Goal: Task Accomplishment & Management: Complete application form

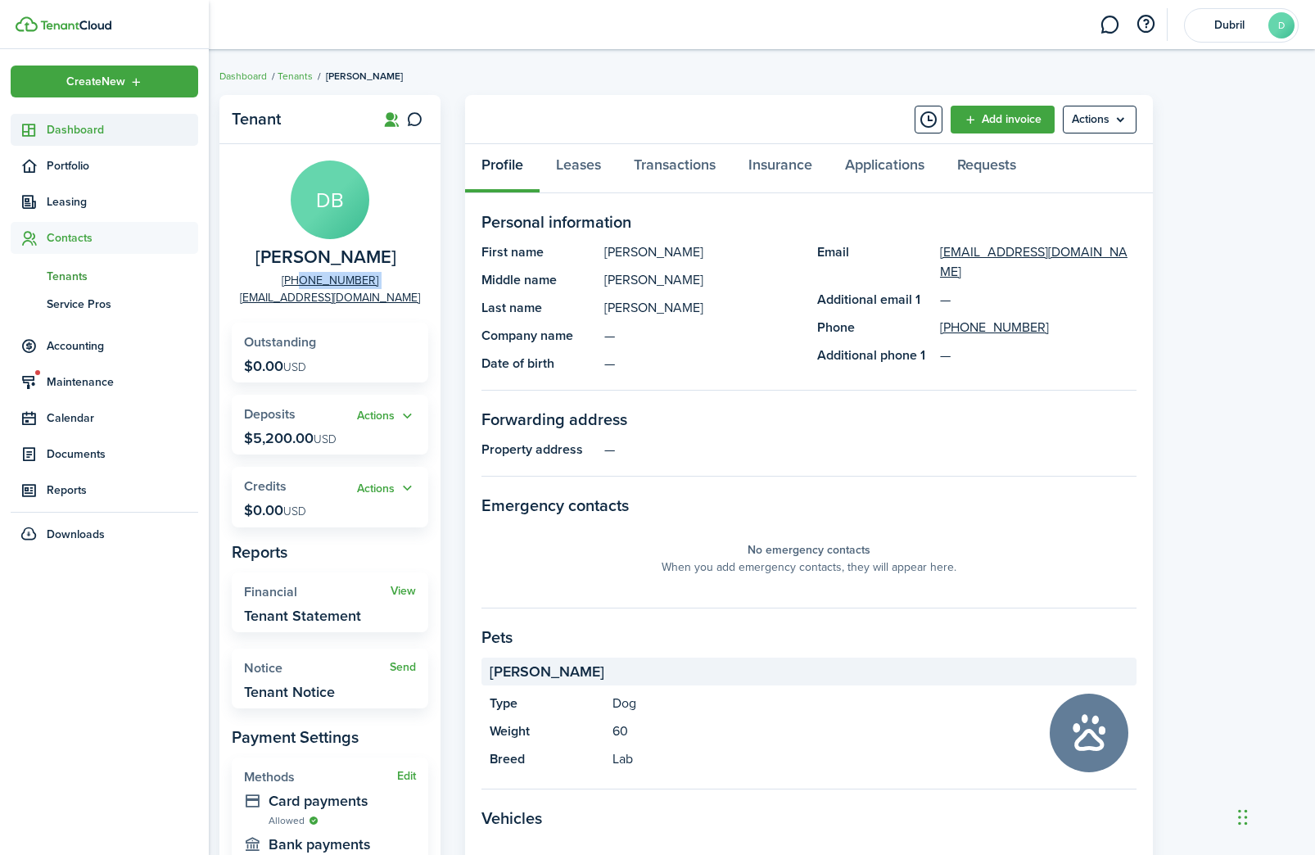
click at [32, 129] on icon at bounding box center [28, 130] width 17 height 16
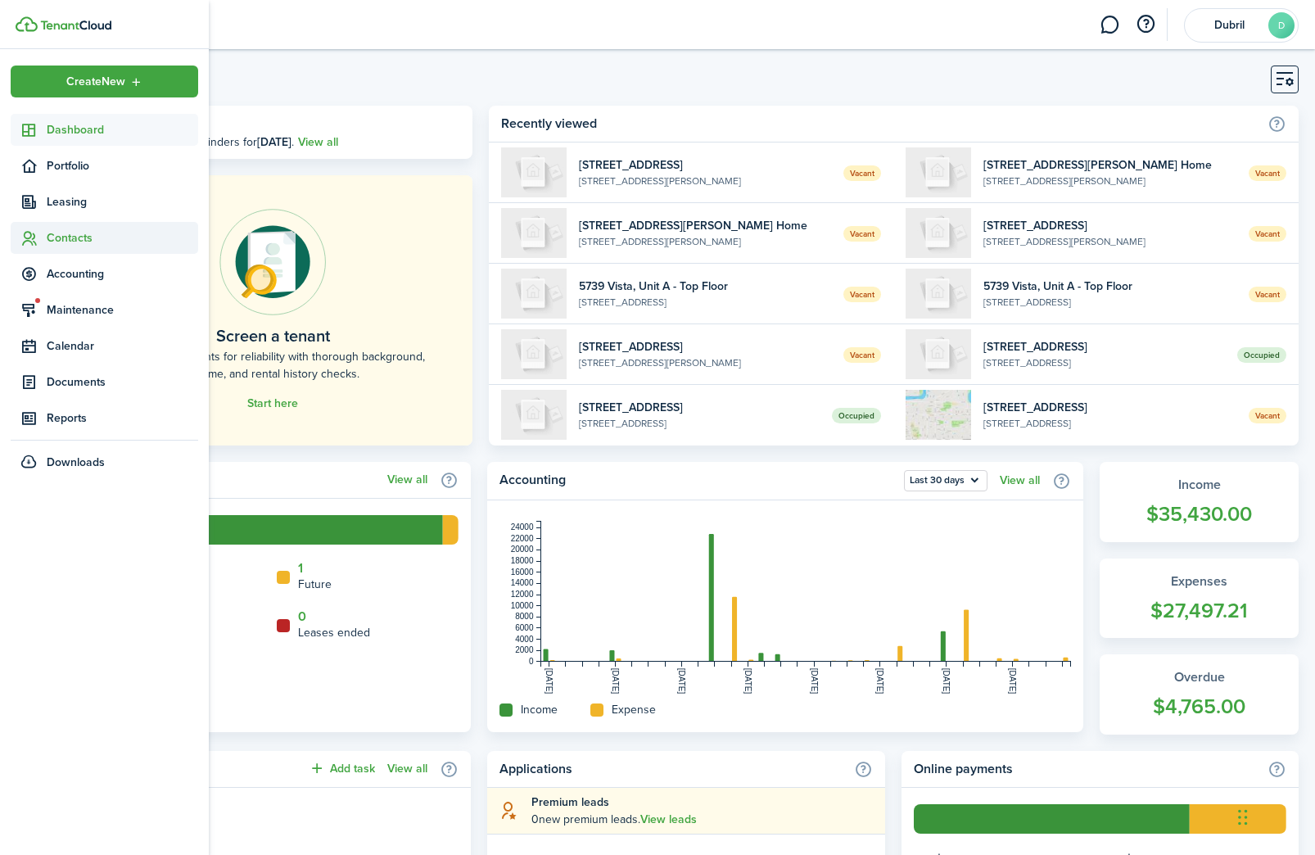
click at [97, 231] on span "Contacts" at bounding box center [122, 237] width 151 height 17
click at [105, 269] on span "Tenants" at bounding box center [122, 276] width 151 height 17
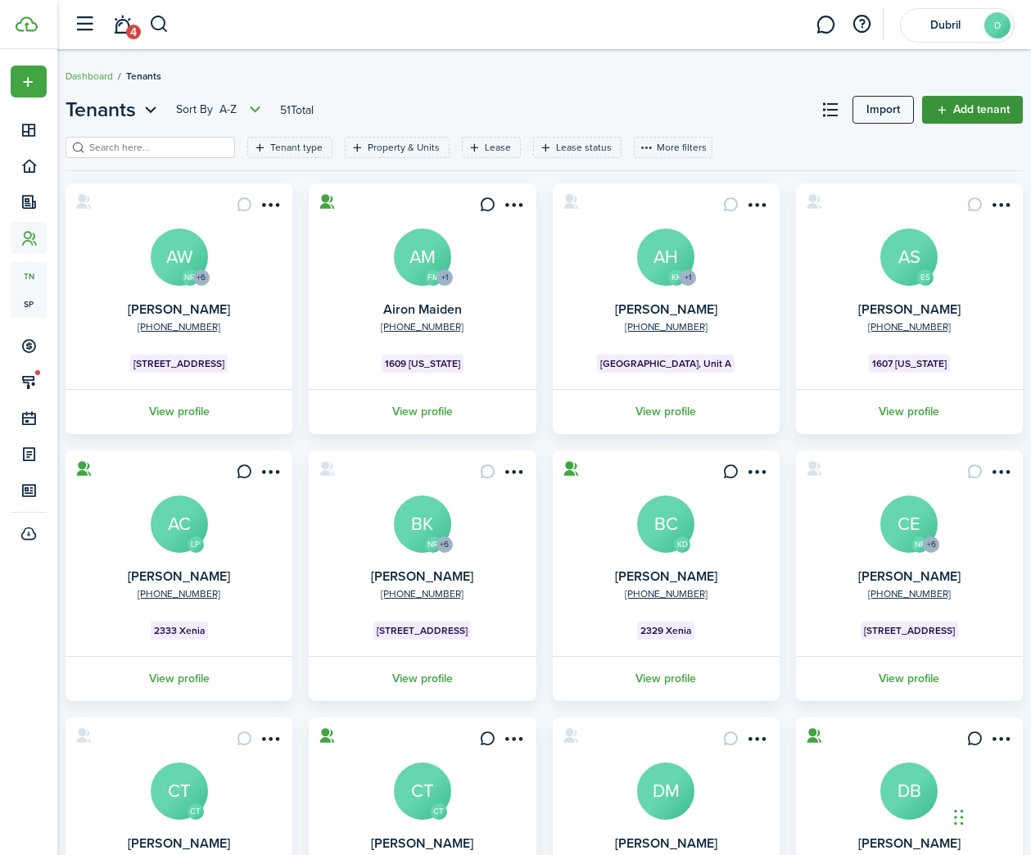
click at [955, 108] on link "Add tenant" at bounding box center [972, 110] width 101 height 28
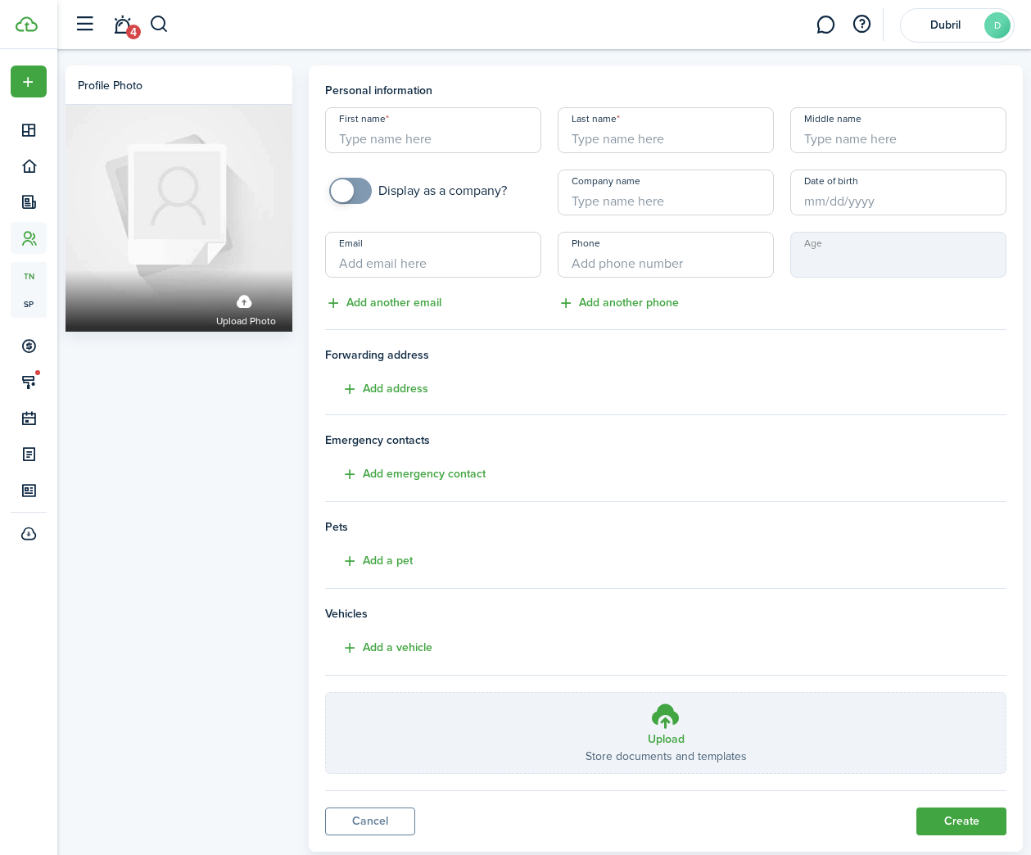
click at [459, 140] on input "First name" at bounding box center [433, 130] width 216 height 46
type input "[PERSON_NAME]"
click at [427, 248] on input "Email" at bounding box center [433, 255] width 216 height 46
paste input "[EMAIL_ADDRESS][DOMAIN_NAME]"
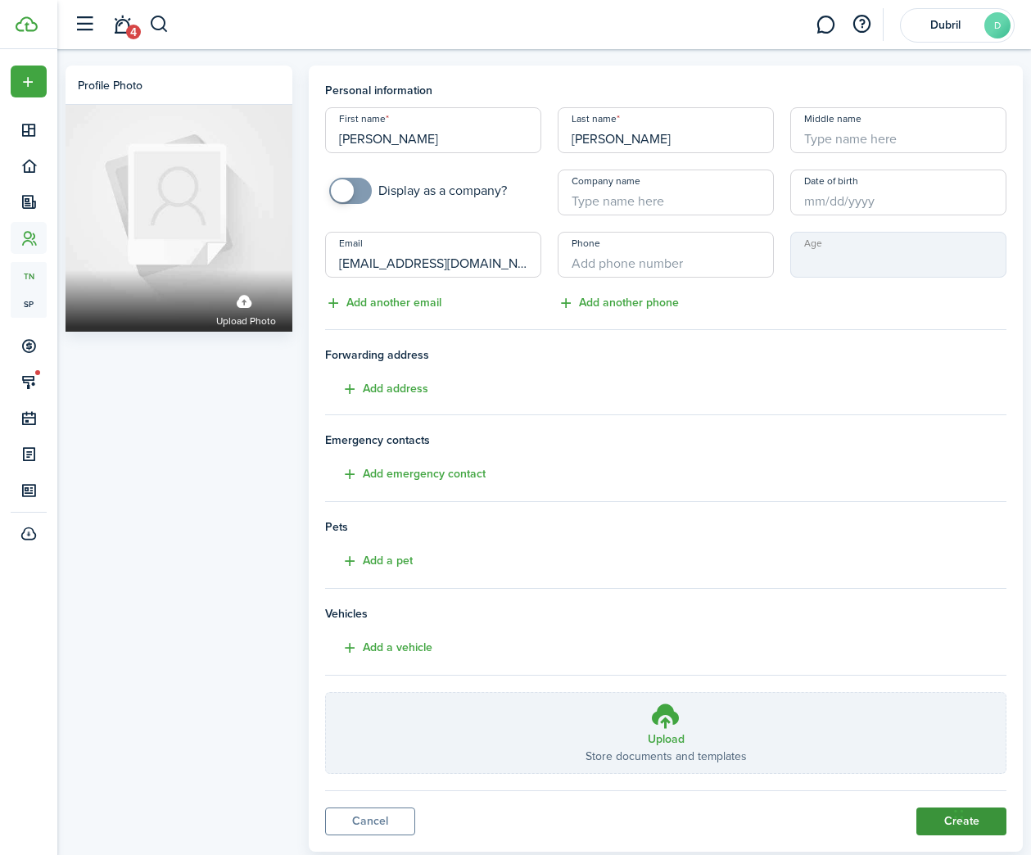
type input "[EMAIL_ADDRESS][DOMAIN_NAME]"
click at [918, 816] on button "Create" at bounding box center [961, 821] width 90 height 28
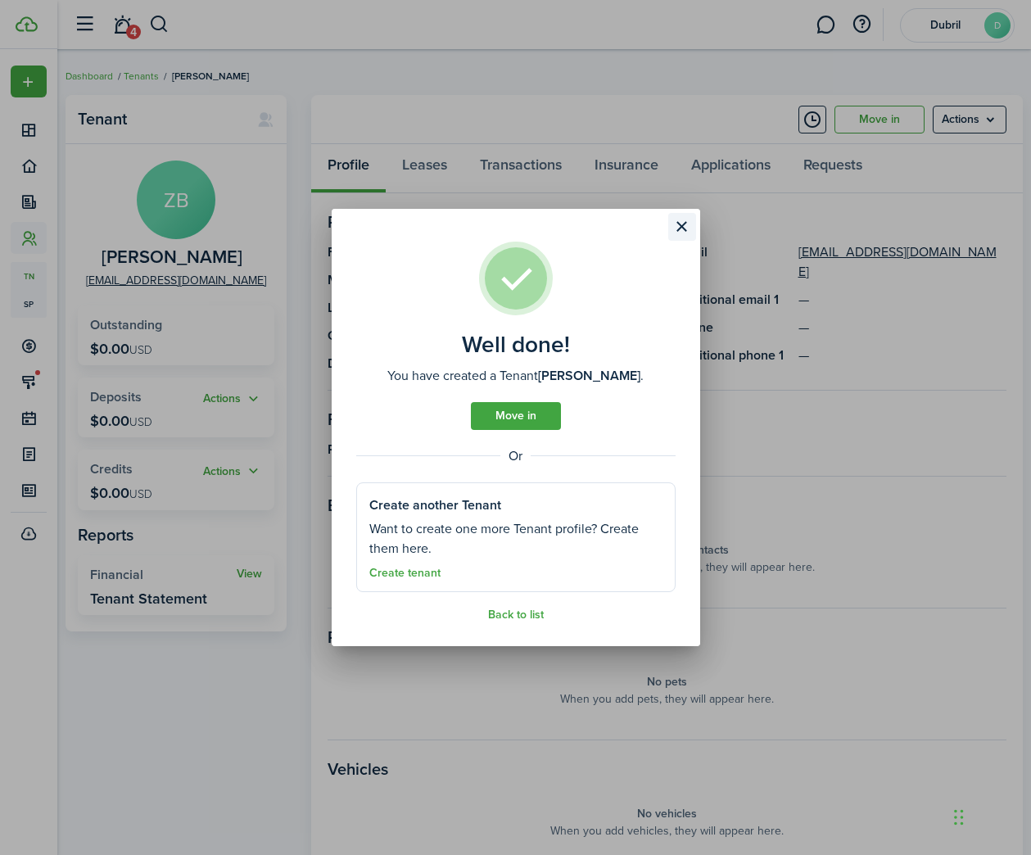
click at [680, 232] on button "Close modal" at bounding box center [682, 227] width 28 height 28
